Goal: Book appointment/travel/reservation

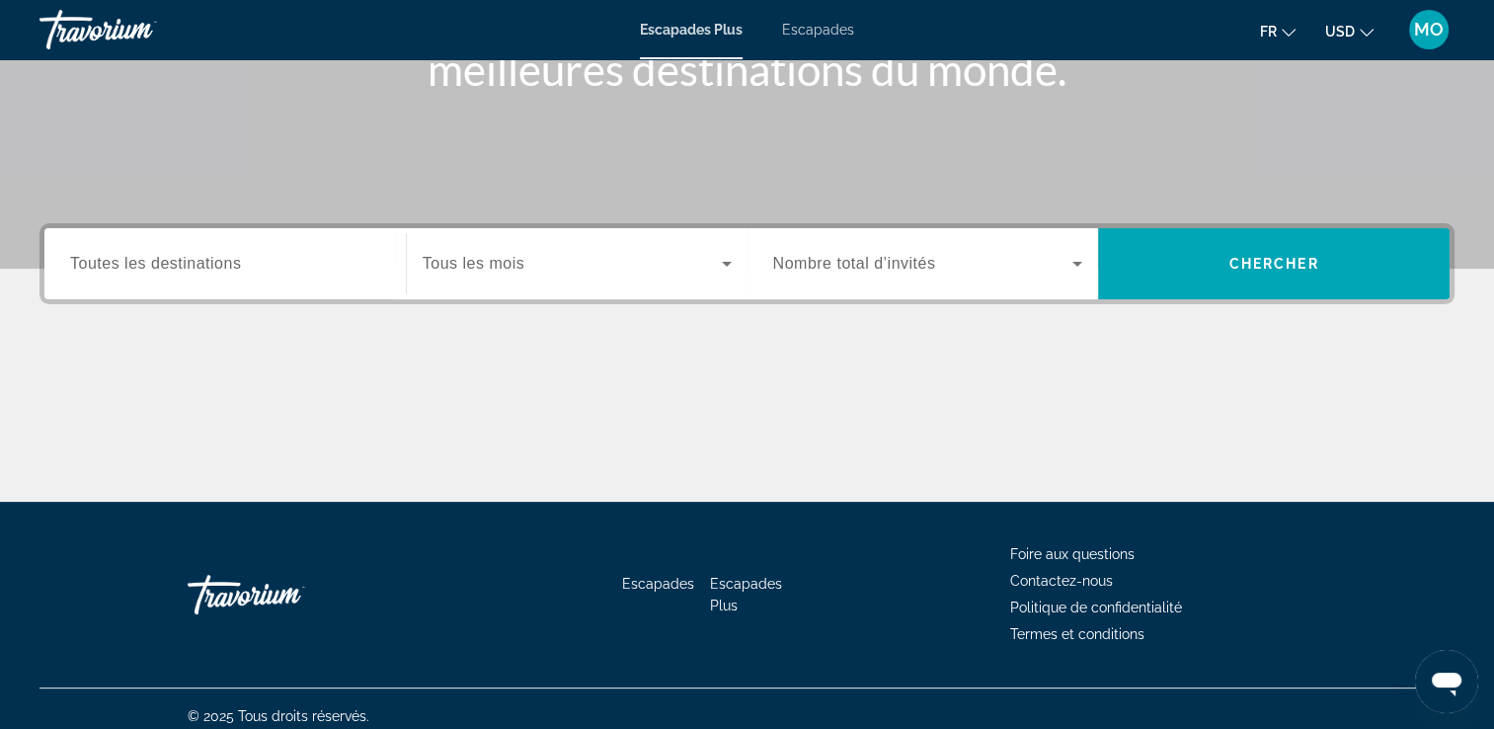
scroll to position [338, 0]
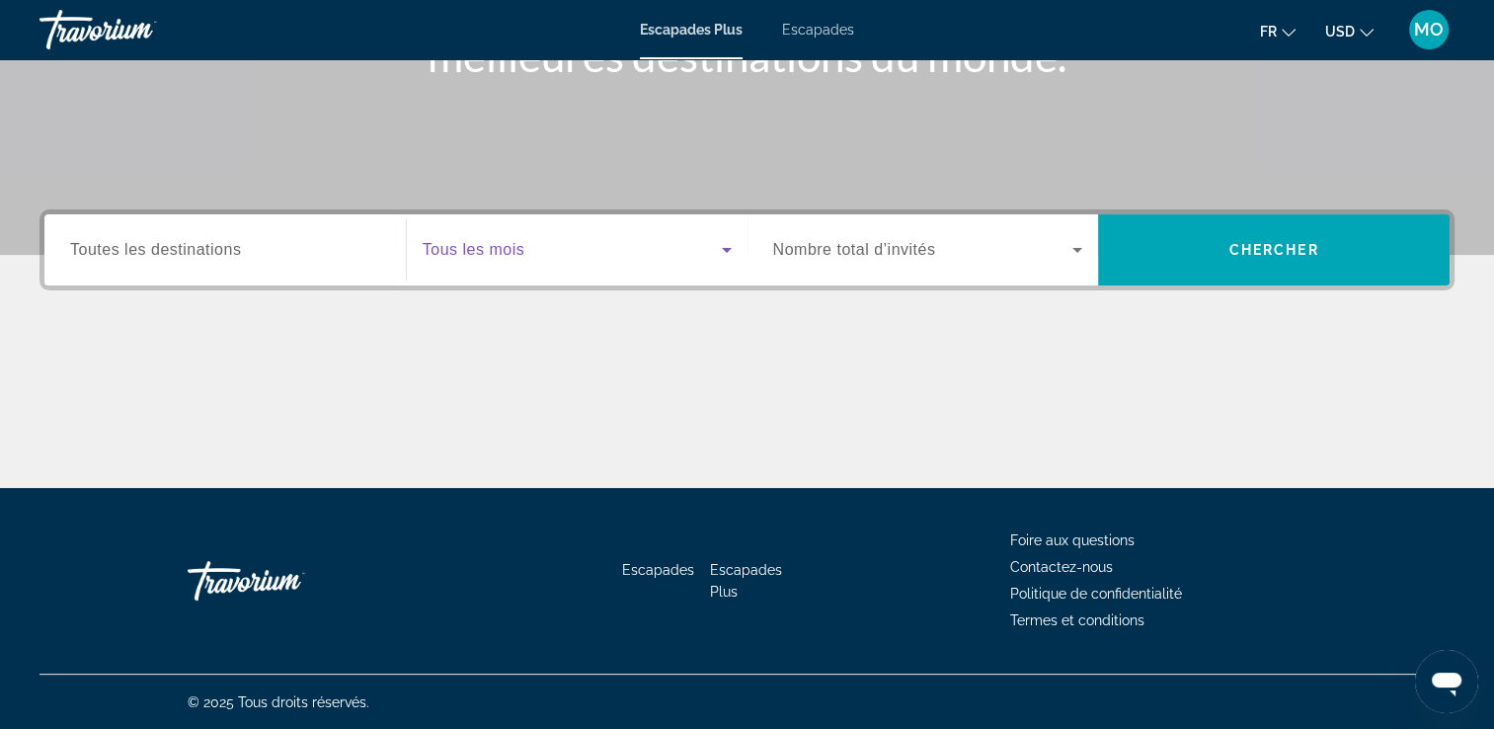
click at [725, 248] on icon "Widget de recherche" at bounding box center [727, 250] width 10 height 5
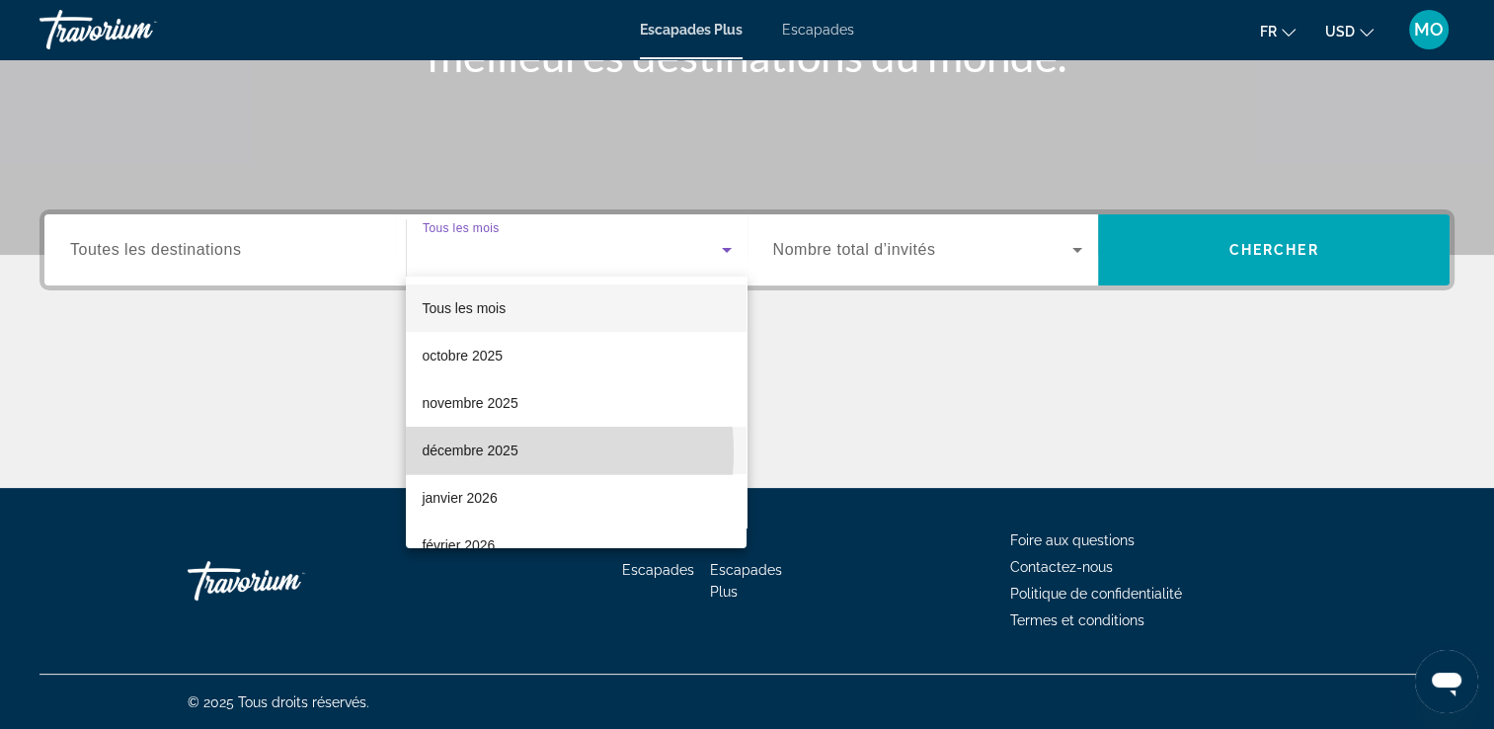
click at [502, 452] on font "décembre 2025" at bounding box center [470, 450] width 96 height 16
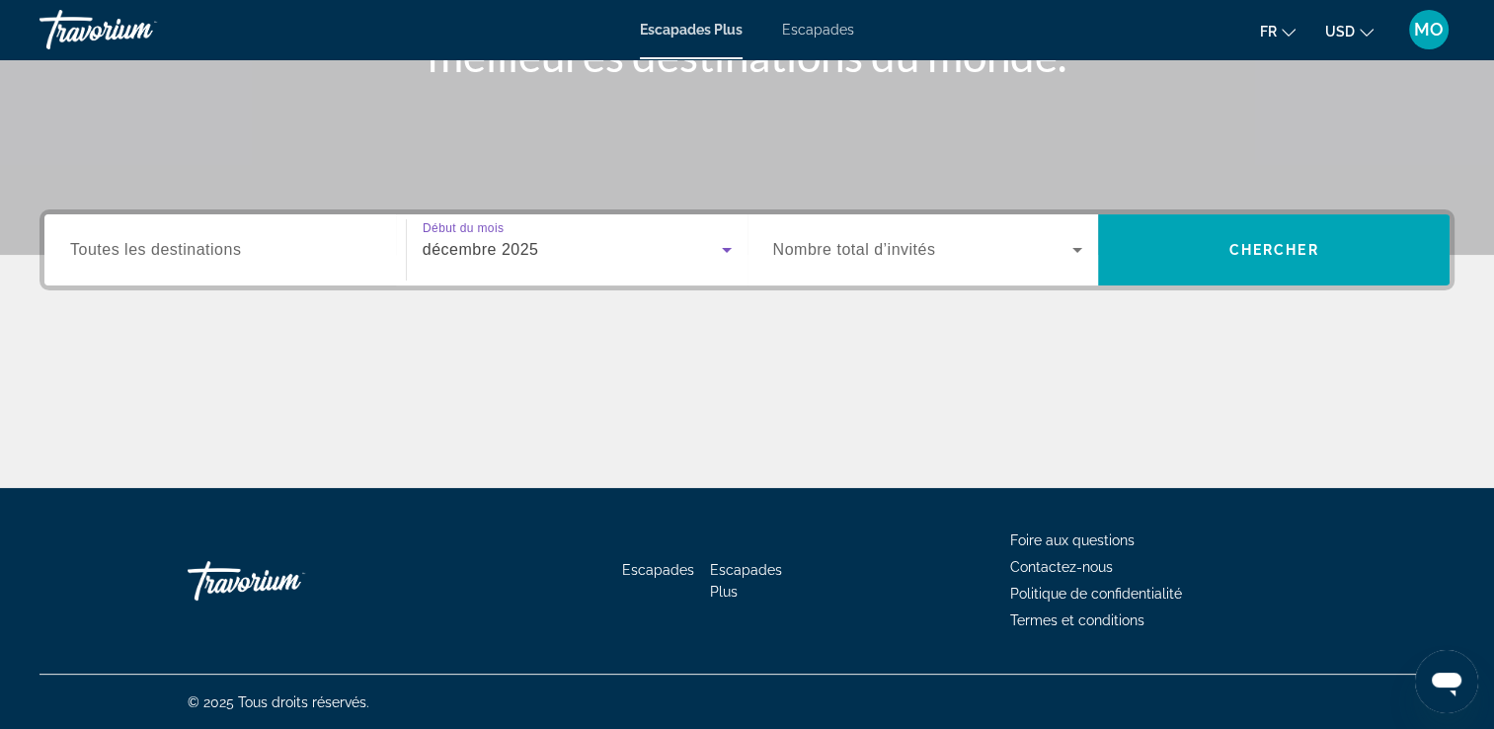
click at [1080, 251] on icon "Widget de recherche" at bounding box center [1077, 250] width 24 height 24
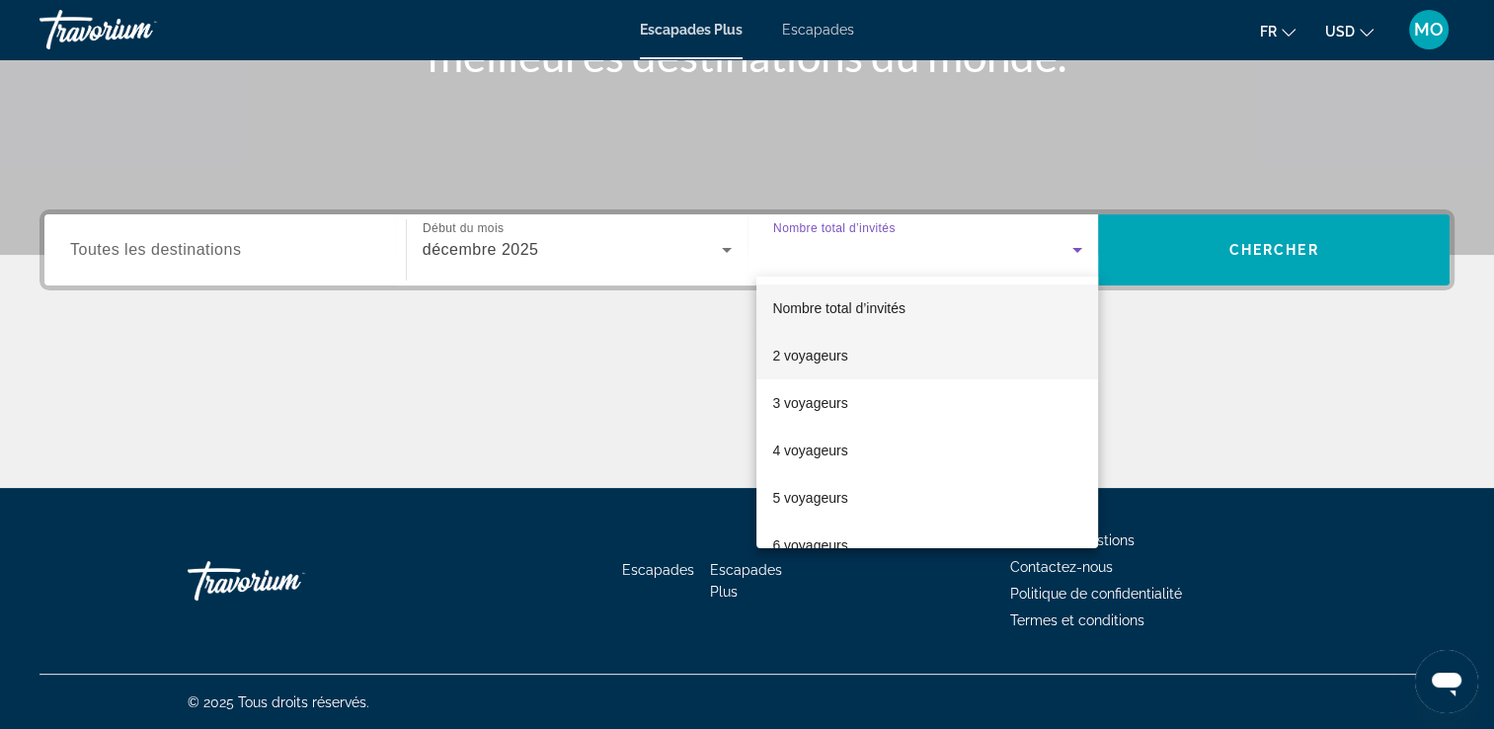
click at [811, 354] on font "2 voyageurs" at bounding box center [809, 355] width 75 height 16
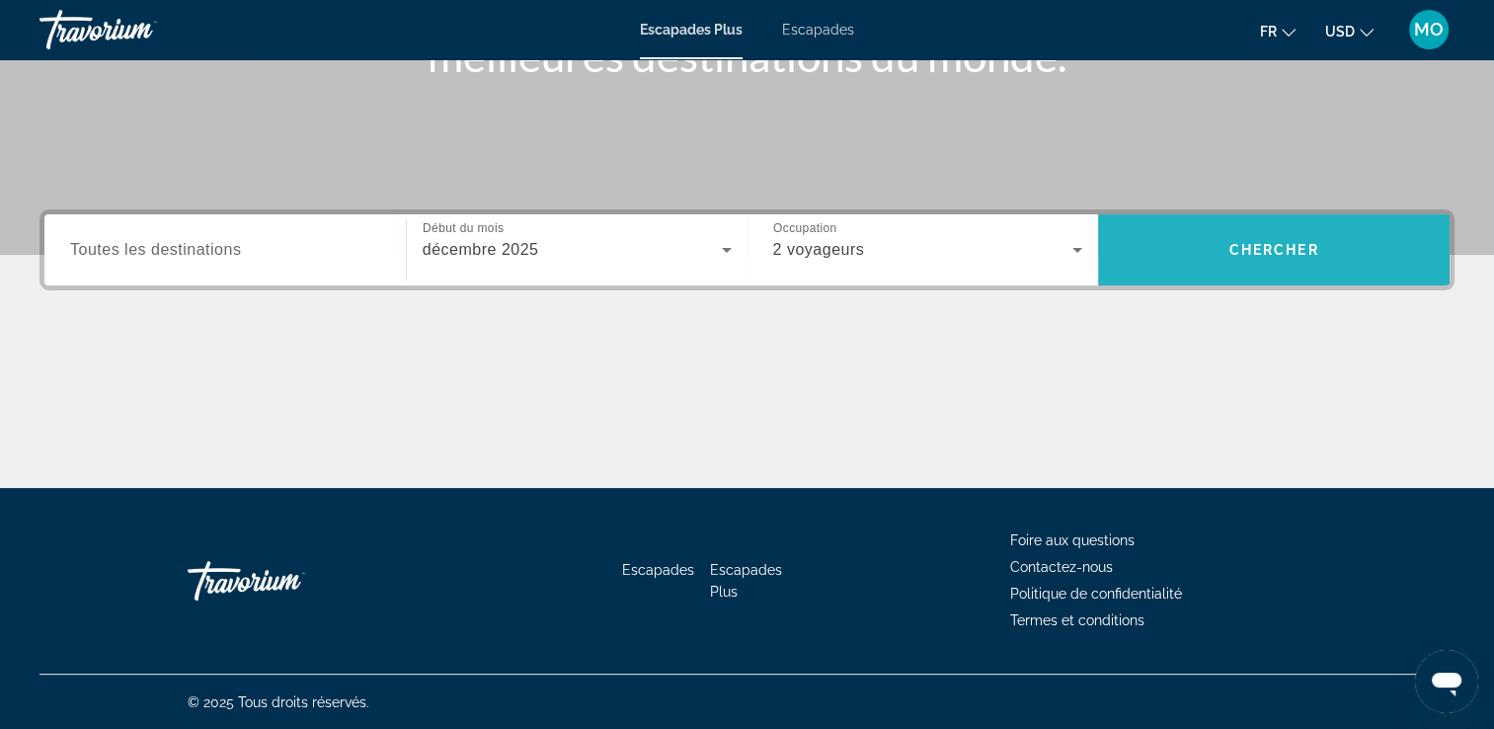
click at [1224, 255] on span "Rechercher" at bounding box center [1273, 249] width 351 height 47
